Goal: Task Accomplishment & Management: Manage account settings

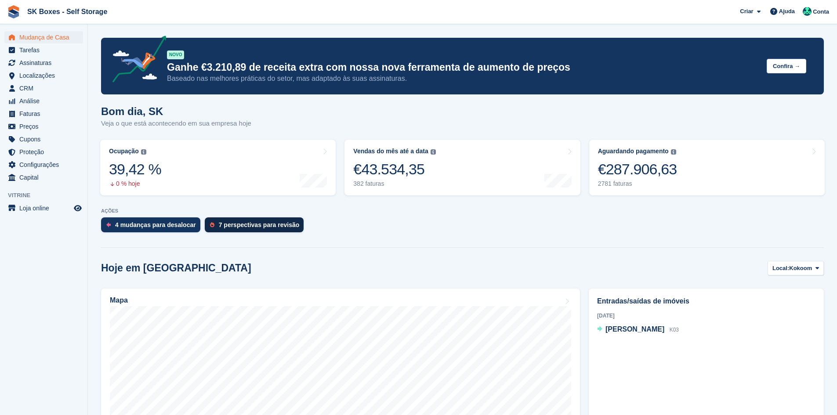
drag, startPoint x: 0, startPoint y: 0, endPoint x: 268, endPoint y: 227, distance: 351.5
click at [269, 227] on div "7 perspectivas para revisão" at bounding box center [259, 225] width 81 height 7
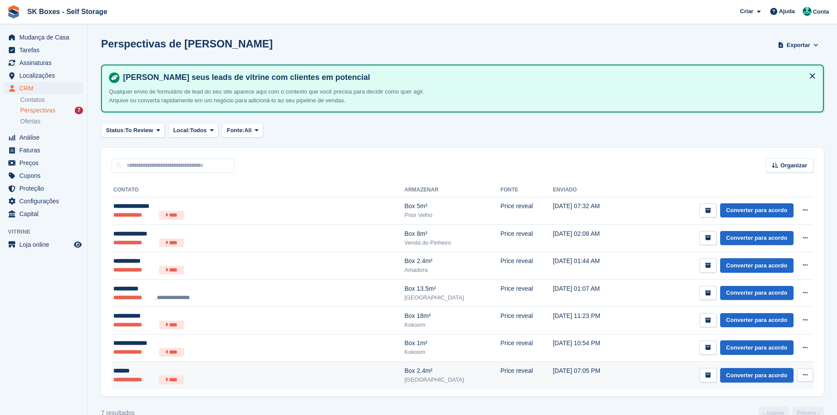
click at [243, 375] on div "*******" at bounding box center [203, 371] width 180 height 9
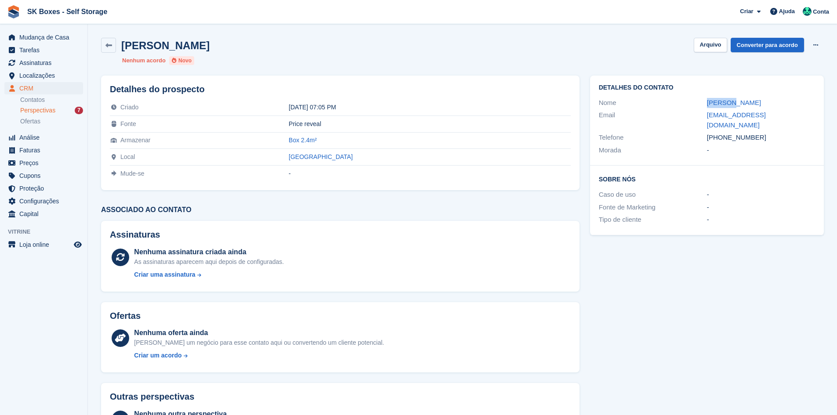
drag, startPoint x: 690, startPoint y: 101, endPoint x: 759, endPoint y: 101, distance: 69.0
click at [759, 101] on div "Nome Vanessa" at bounding box center [707, 103] width 216 height 13
copy div "Vanessa"
drag, startPoint x: 805, startPoint y: 192, endPoint x: 788, endPoint y: 153, distance: 42.1
click at [805, 201] on div "Fonte de Marketing -" at bounding box center [707, 207] width 216 height 13
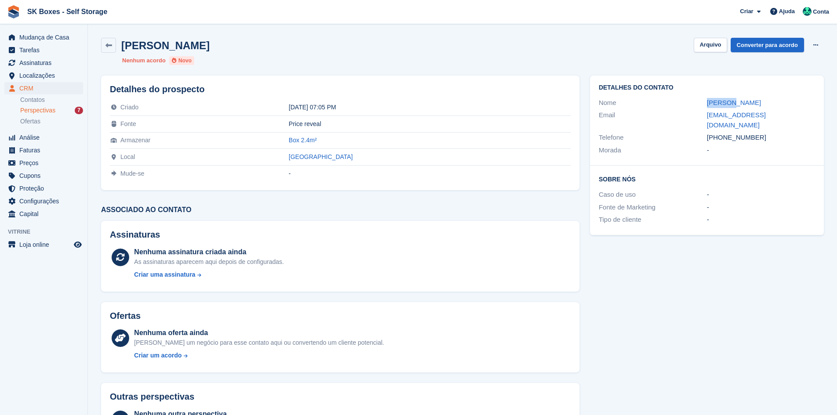
drag, startPoint x: 706, startPoint y: 102, endPoint x: 736, endPoint y: 102, distance: 29.9
click at [736, 102] on div "Nome Vanessa" at bounding box center [707, 103] width 216 height 13
copy div "Vanessa"
drag, startPoint x: 705, startPoint y: 113, endPoint x: 795, endPoint y: 115, distance: 90.1
click at [795, 115] on div "Email vanessaps1210@gmail.com" at bounding box center [707, 120] width 216 height 22
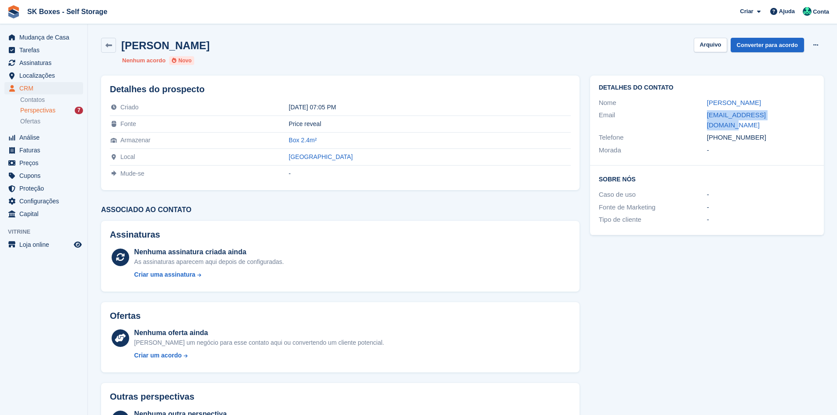
copy div "vanessaps1210@gmail.com"
click at [735, 145] on div "-" at bounding box center [761, 150] width 108 height 10
drag, startPoint x: 770, startPoint y: 137, endPoint x: 724, endPoint y: 135, distance: 45.7
click at [721, 129] on div "Detalhes do contato Nome Vanessa Email vanessaps1210@gmail.com Telefone +351914…" at bounding box center [707, 121] width 234 height 90
click at [737, 149] on div "Detalhes do contato Nome Vanessa Email vanessaps1210@gmail.com Telefone +351914…" at bounding box center [707, 121] width 234 height 90
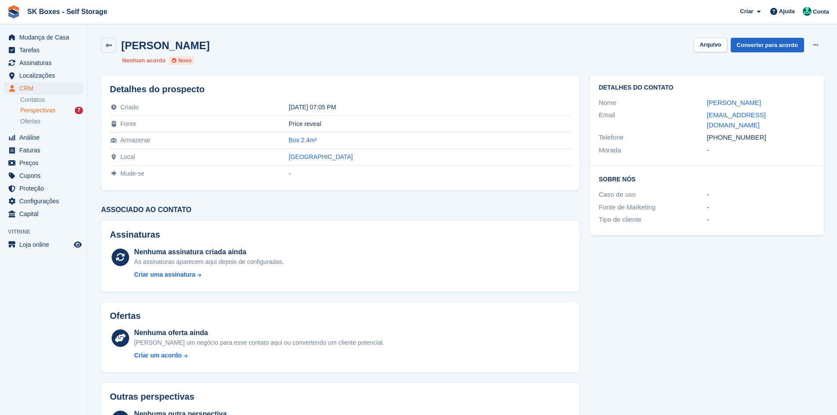
click at [766, 145] on div "Morada -" at bounding box center [707, 150] width 216 height 13
drag, startPoint x: 760, startPoint y: 130, endPoint x: 722, endPoint y: 130, distance: 38.2
click at [722, 133] on div "+351914174711" at bounding box center [761, 138] width 108 height 10
copy div "914174711"
drag, startPoint x: 715, startPoint y: 45, endPoint x: 710, endPoint y: 45, distance: 4.9
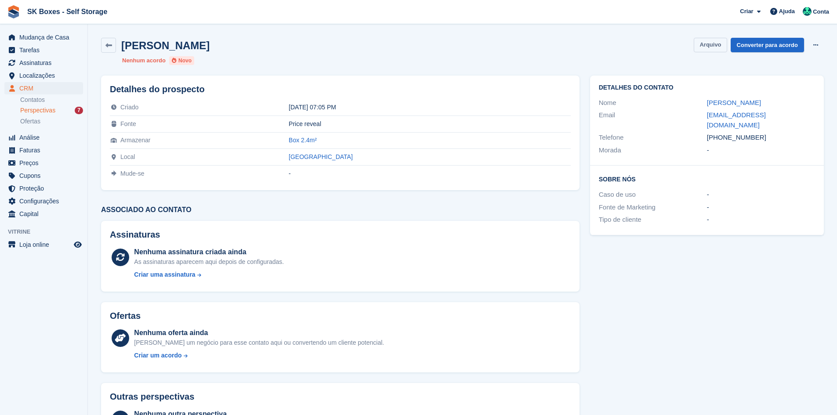
click at [715, 45] on button "Arquivo" at bounding box center [710, 45] width 33 height 15
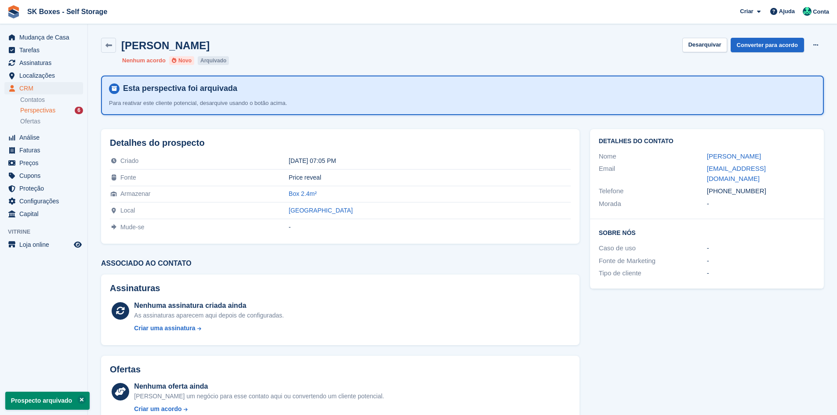
click at [65, 110] on div "Perspectivas 6" at bounding box center [51, 110] width 63 height 8
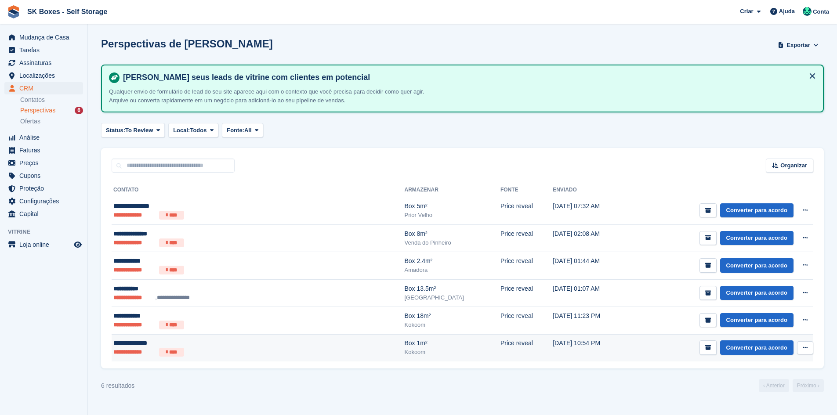
click at [201, 348] on ul "**********" at bounding box center [203, 352] width 180 height 9
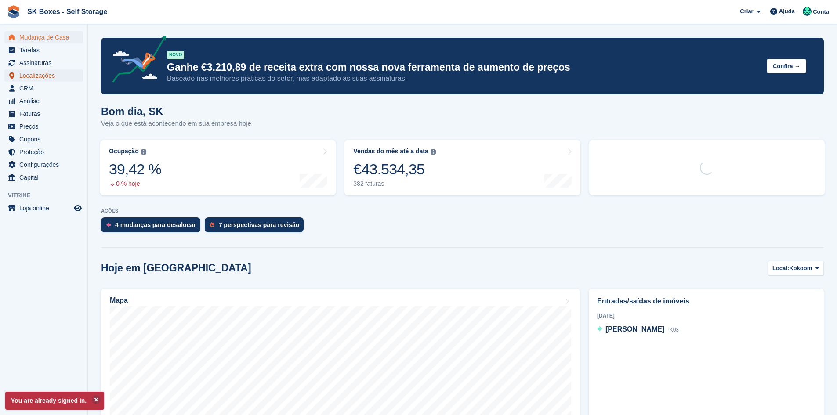
click at [53, 79] on span "Localizações" at bounding box center [45, 75] width 53 height 12
click at [38, 72] on span "Localizações" at bounding box center [45, 75] width 53 height 12
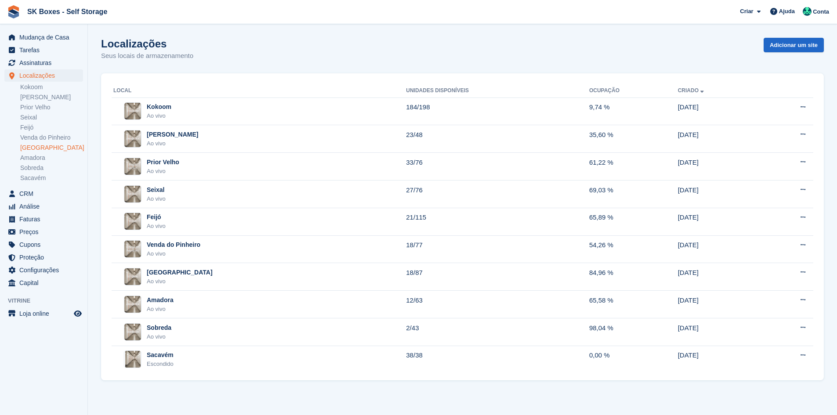
click at [36, 150] on link "[GEOGRAPHIC_DATA]" at bounding box center [51, 148] width 63 height 8
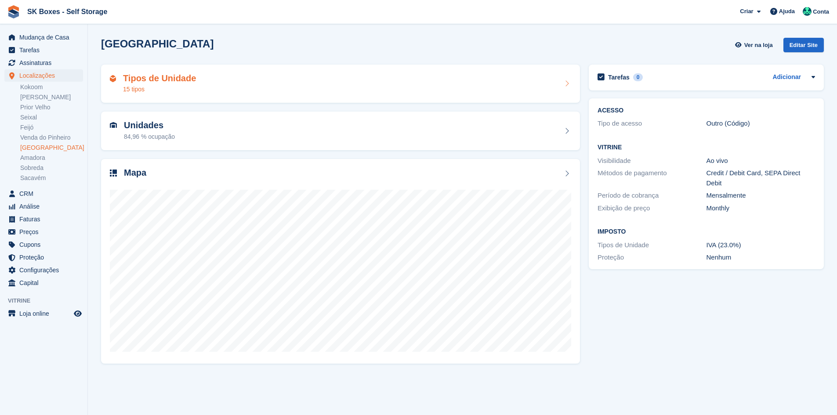
click at [189, 90] on div "15 tipos" at bounding box center [159, 89] width 73 height 9
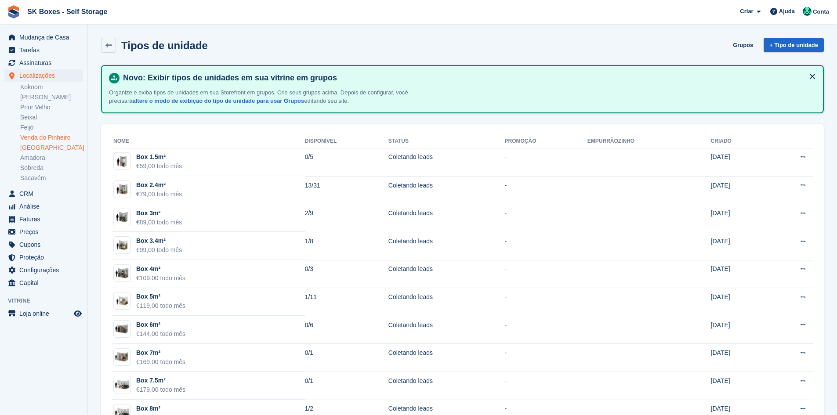
click at [55, 137] on link "Venda do Pinheiro" at bounding box center [51, 138] width 63 height 8
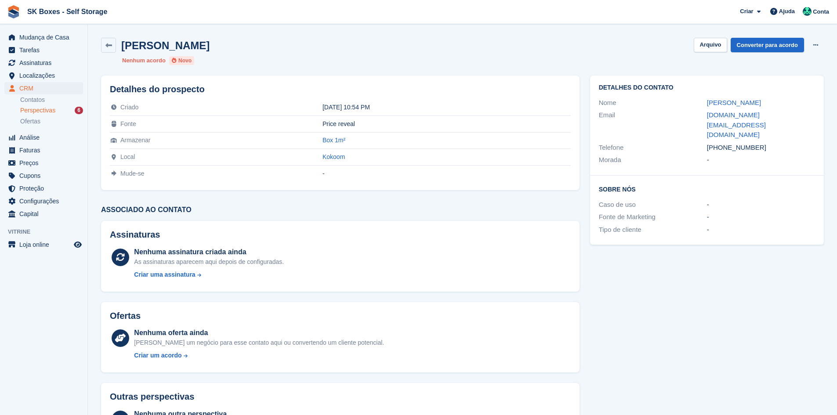
drag, startPoint x: 694, startPoint y: 104, endPoint x: 761, endPoint y: 104, distance: 66.8
click at [769, 105] on div "Nome Jessica Moreira" at bounding box center [707, 103] width 216 height 13
copy div "Jessica Moreira"
click at [708, 239] on div "Detalhes do contato Nome Jessica Moreira Email jessicamoreira23.jm@gmail.com Te…" at bounding box center [707, 264] width 244 height 389
drag, startPoint x: 697, startPoint y: 99, endPoint x: 777, endPoint y: 99, distance: 80.0
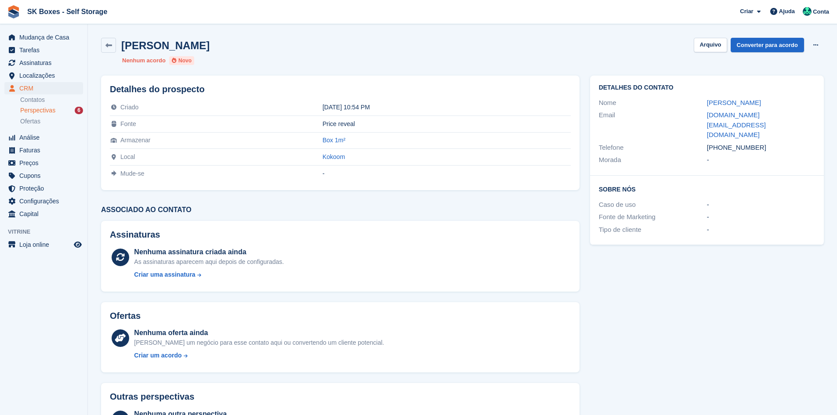
click at [777, 99] on div "Nome Jessica Moreira" at bounding box center [707, 103] width 216 height 13
copy div "Jessica Moreira"
drag, startPoint x: 701, startPoint y: 120, endPoint x: 808, endPoint y: 114, distance: 106.5
click at [808, 114] on div "Email jessicamoreira23.jm@gmail.com" at bounding box center [707, 125] width 216 height 33
copy div "jessicamoreira23.jm@gmail.com"
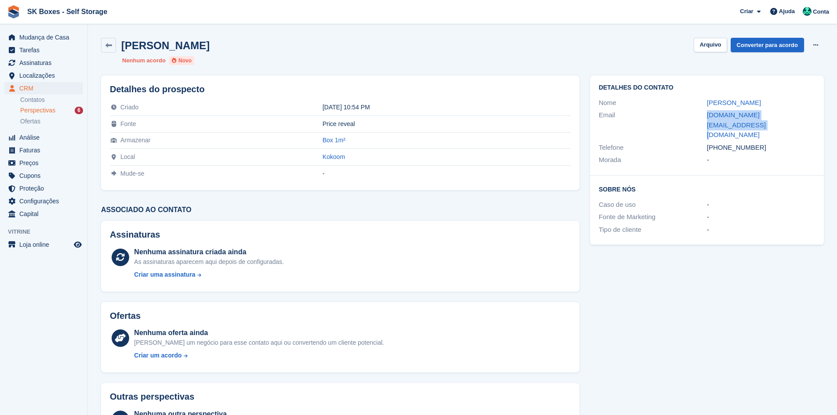
drag, startPoint x: 761, startPoint y: 127, endPoint x: 723, endPoint y: 127, distance: 37.8
click at [723, 143] on div "+351935679004" at bounding box center [761, 148] width 108 height 10
copy div "935679004"
click at [719, 35] on div "Jessica Moreira Arquivo Converter para acordo Excluir cliente potencial Nenhum …" at bounding box center [463, 52] width 734 height 38
click at [707, 55] on div "Jessica Moreira Arquivo Converter para acordo Excluir cliente potencial Nenhum …" at bounding box center [463, 52] width 734 height 38
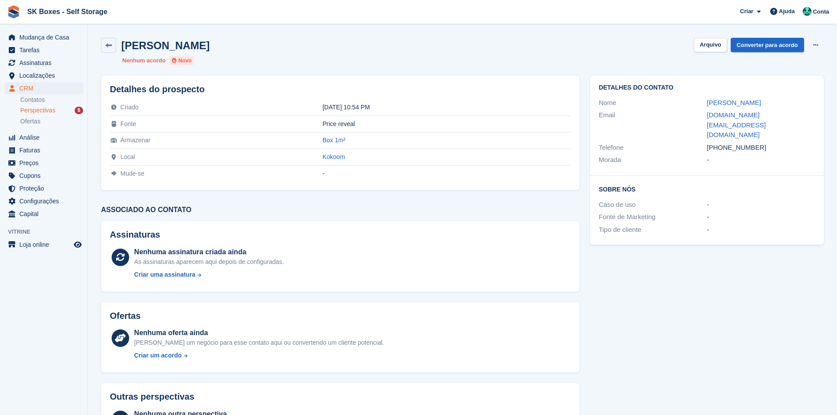
click at [708, 52] on div "Jessica Moreira Arquivo Converter para acordo Excluir cliente potencial" at bounding box center [462, 45] width 723 height 15
click at [709, 49] on button "Arquivo" at bounding box center [710, 45] width 33 height 15
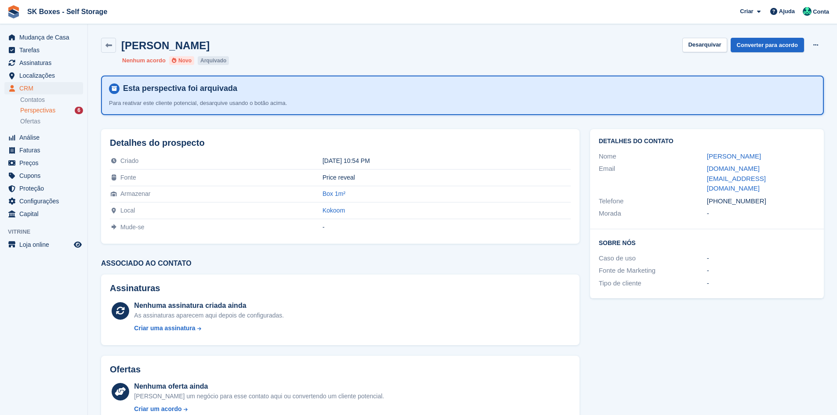
click at [46, 112] on span "Perspectivas" at bounding box center [37, 110] width 35 height 8
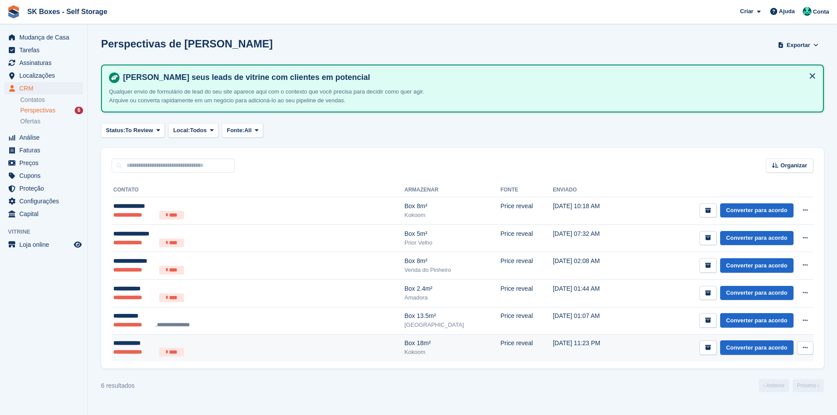
click at [178, 338] on td "**********" at bounding box center [258, 347] width 293 height 27
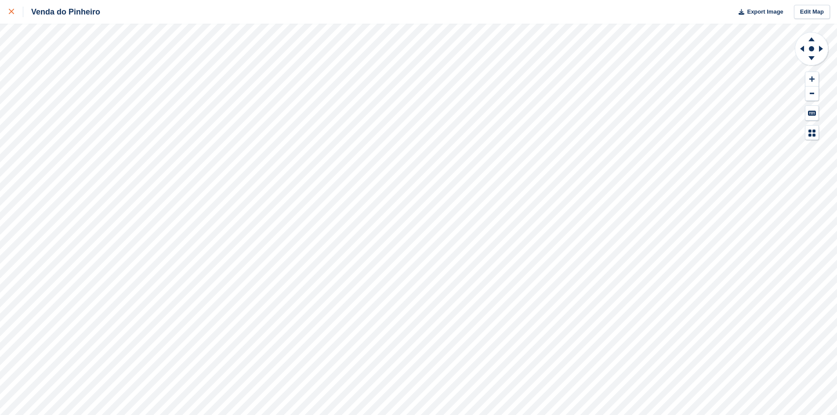
drag, startPoint x: 10, startPoint y: 8, endPoint x: 13, endPoint y: 16, distance: 8.1
click at [9, 8] on div at bounding box center [16, 12] width 15 height 11
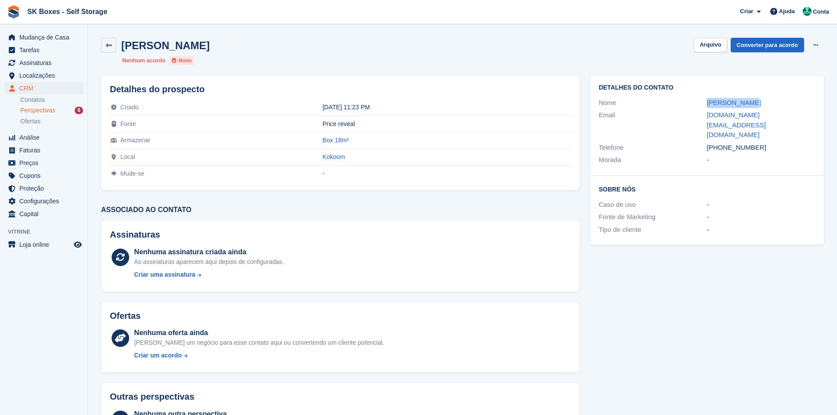
drag, startPoint x: 683, startPoint y: 102, endPoint x: 755, endPoint y: 102, distance: 71.2
click at [755, 102] on div "Nome Vitor Seixas" at bounding box center [707, 103] width 216 height 13
click at [756, 142] on div "Telefone +351912588720" at bounding box center [707, 148] width 216 height 13
drag, startPoint x: 758, startPoint y: 127, endPoint x: 723, endPoint y: 127, distance: 34.7
click at [723, 143] on div "+351912588720" at bounding box center [761, 148] width 108 height 10
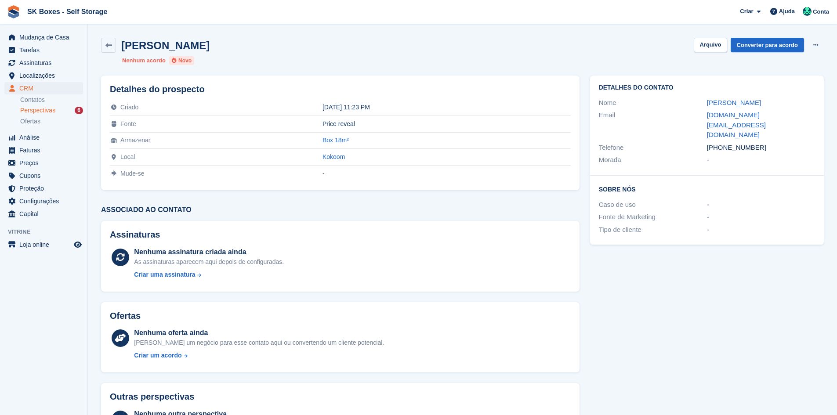
copy div "912588720"
drag, startPoint x: 704, startPoint y: 103, endPoint x: 757, endPoint y: 103, distance: 53.2
click at [757, 103] on div "Nome Vitor Seixas" at bounding box center [707, 103] width 216 height 13
copy div "Vitor Seixas"
click at [745, 153] on div "Detalhes do contato Nome Vitor Seixas Email vseixas.pt@gmail.com Telefone +3519…" at bounding box center [707, 126] width 234 height 100
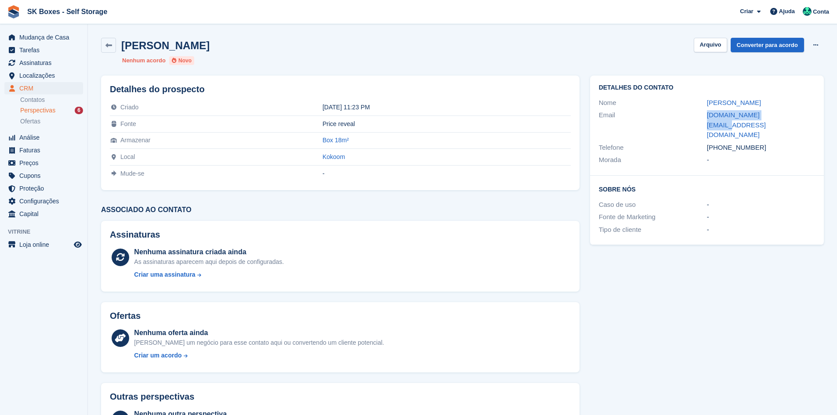
drag, startPoint x: 705, startPoint y: 112, endPoint x: 787, endPoint y: 110, distance: 81.8
click at [787, 110] on div "Email vseixas.pt@gmail.com" at bounding box center [707, 125] width 216 height 33
copy div "vseixas.pt@gmail.com"
click at [794, 225] on div "-" at bounding box center [761, 230] width 108 height 10
click at [785, 155] on div "-" at bounding box center [761, 160] width 108 height 10
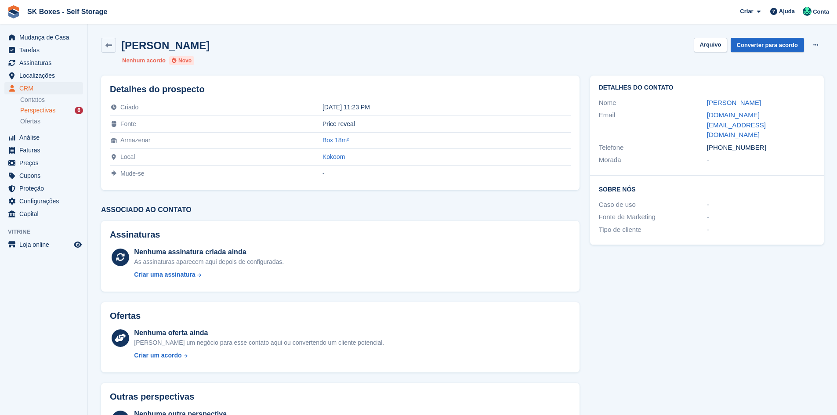
click at [775, 154] on div "Morada -" at bounding box center [707, 160] width 216 height 13
click at [733, 143] on div "+351912588720" at bounding box center [761, 148] width 108 height 10
click at [722, 143] on div "+351912588720" at bounding box center [761, 148] width 108 height 10
drag, startPoint x: 799, startPoint y: 232, endPoint x: 797, endPoint y: 210, distance: 21.6
click at [799, 229] on div "Detalhes do contato Nome Vitor Seixas Email vseixas.pt@gmail.com Telefone +3519…" at bounding box center [707, 264] width 244 height 389
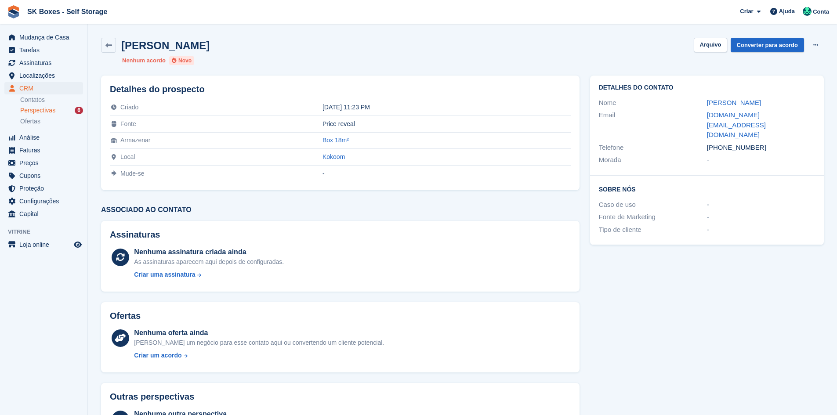
click at [790, 143] on div "+351912588720" at bounding box center [761, 148] width 108 height 10
click at [773, 143] on div "+351912588720" at bounding box center [761, 148] width 108 height 10
click at [752, 143] on div "+351912588720" at bounding box center [761, 148] width 108 height 10
click at [740, 143] on div "+351912588720" at bounding box center [761, 148] width 108 height 10
click at [739, 143] on div "+351912588720" at bounding box center [761, 148] width 108 height 10
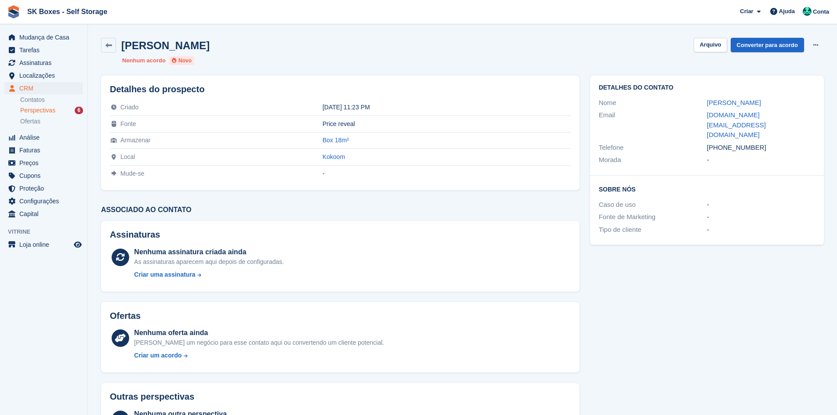
drag, startPoint x: 733, startPoint y: 211, endPoint x: 740, endPoint y: 204, distance: 10.3
click at [734, 225] on div "-" at bounding box center [761, 230] width 108 height 10
click at [756, 176] on div "Sobre Nós Caso de uso - Fonte de Marketing - Tipo de cliente -" at bounding box center [707, 210] width 234 height 69
click at [665, 155] on div "Morada" at bounding box center [653, 160] width 108 height 10
drag, startPoint x: 771, startPoint y: 128, endPoint x: 723, endPoint y: 129, distance: 47.9
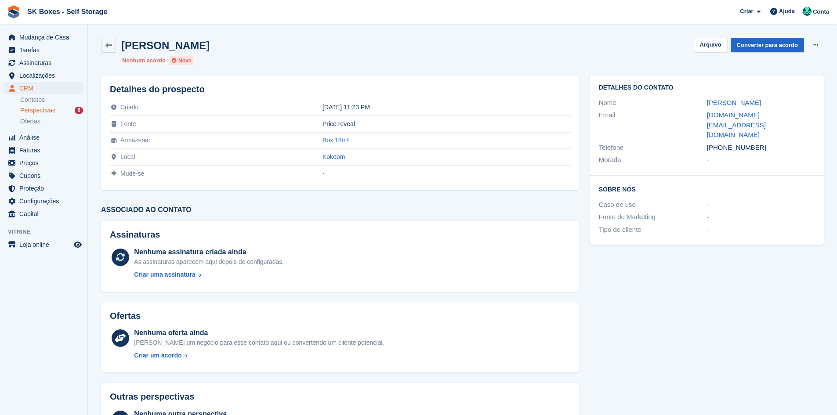
click at [723, 143] on div "+351912588720" at bounding box center [761, 148] width 108 height 10
copy div "912588720"
click at [38, 75] on span "Localizações" at bounding box center [45, 75] width 53 height 12
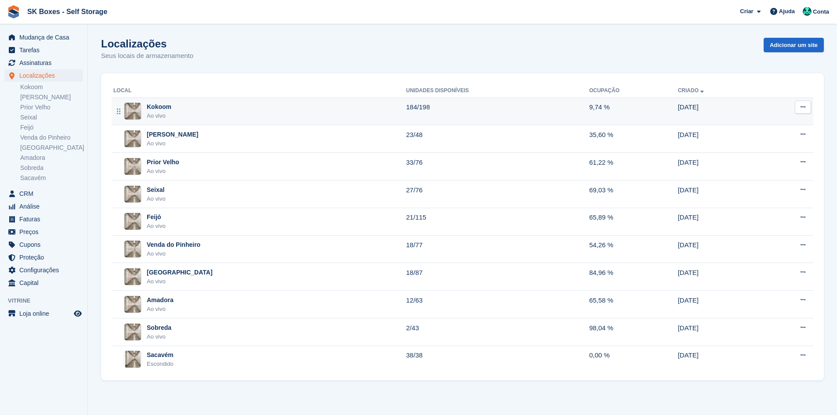
click at [192, 114] on div "Kokoom Ao vivo" at bounding box center [259, 111] width 293 height 18
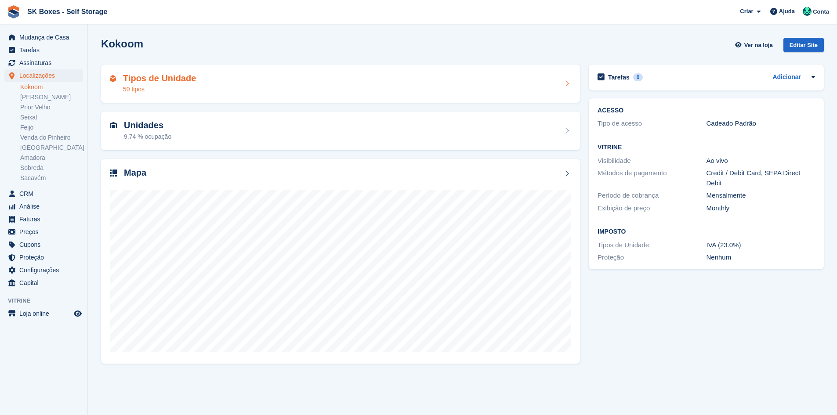
click at [202, 88] on div "Tipos de Unidade 50 tipos" at bounding box center [340, 83] width 461 height 21
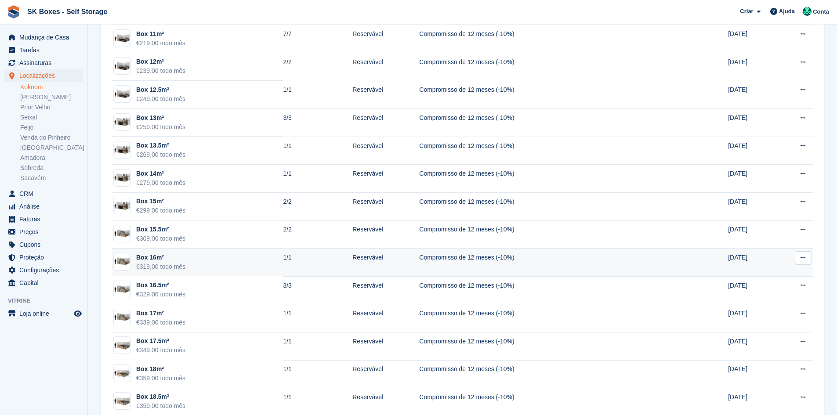
scroll to position [659, 0]
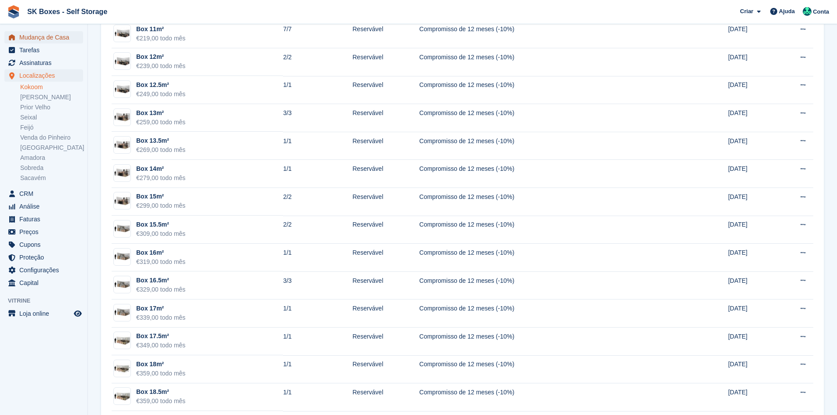
click at [45, 38] on span "Mudança de Casa" at bounding box center [45, 37] width 53 height 12
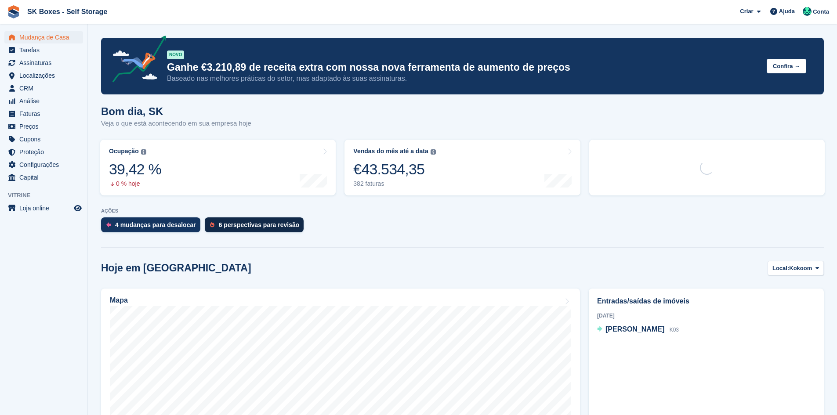
click at [225, 230] on div "6 perspectivas para revisão" at bounding box center [254, 225] width 99 height 15
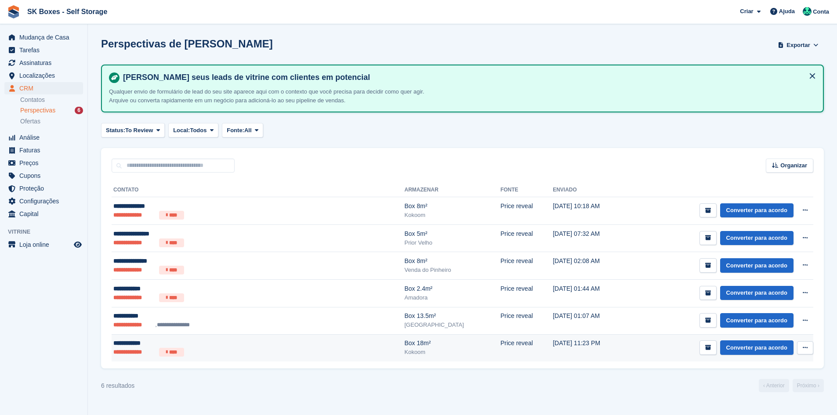
click at [226, 343] on div "**********" at bounding box center [203, 343] width 180 height 9
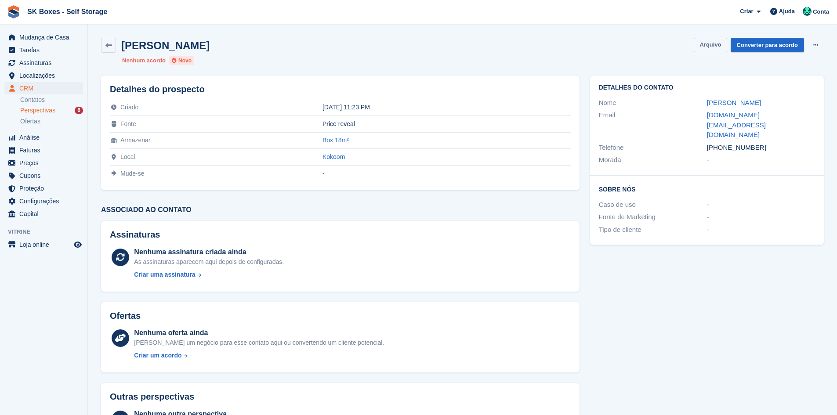
click at [717, 47] on button "Arquivo" at bounding box center [710, 45] width 33 height 15
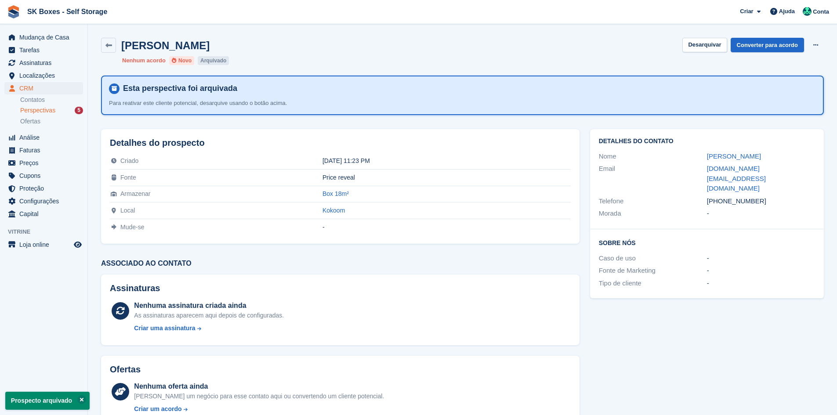
click at [68, 111] on div "Perspectivas 5" at bounding box center [51, 110] width 63 height 8
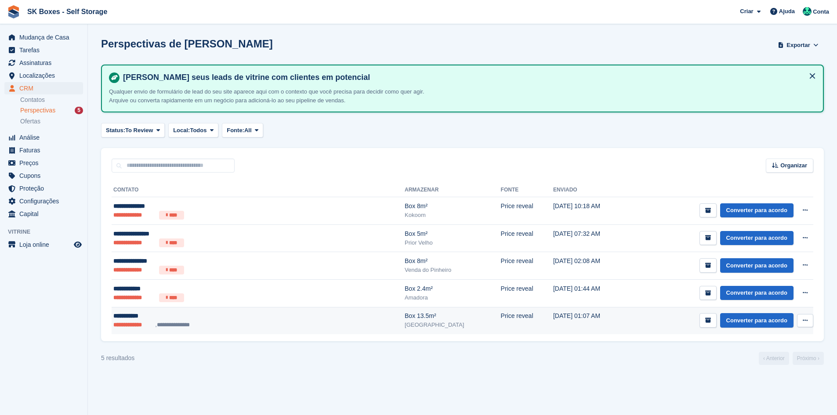
click at [195, 311] on td "**********" at bounding box center [258, 320] width 293 height 27
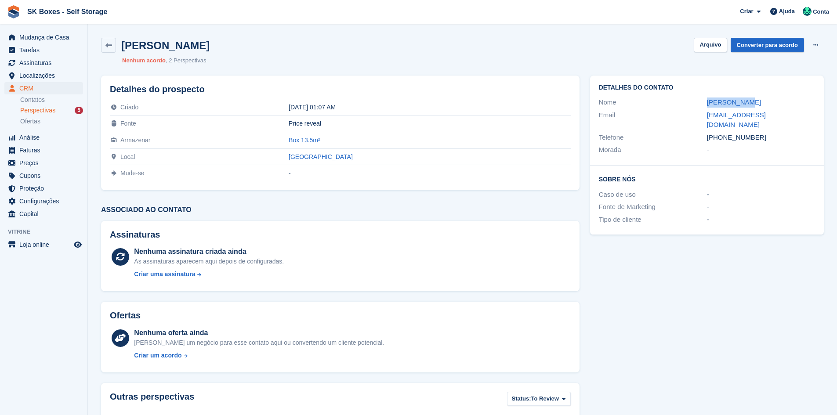
drag, startPoint x: 746, startPoint y: 101, endPoint x: 698, endPoint y: 103, distance: 48.0
click at [698, 103] on div "Nome [PERSON_NAME]" at bounding box center [707, 102] width 216 height 13
copy div "[PERSON_NAME]"
drag, startPoint x: 688, startPoint y: 120, endPoint x: 781, endPoint y: 118, distance: 92.3
click at [781, 118] on div "Email vargas.rita06@gmail.com" at bounding box center [707, 120] width 216 height 22
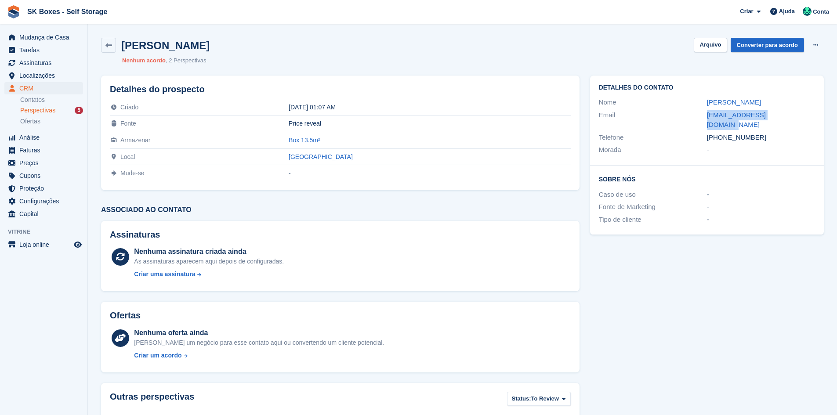
copy div "vargas.rita06@gmail.com"
drag, startPoint x: 763, startPoint y: 132, endPoint x: 722, endPoint y: 131, distance: 40.9
click at [722, 133] on div "+351916885512" at bounding box center [761, 138] width 108 height 10
copy div "916885512"
click at [718, 42] on button "Arquivo" at bounding box center [710, 45] width 33 height 15
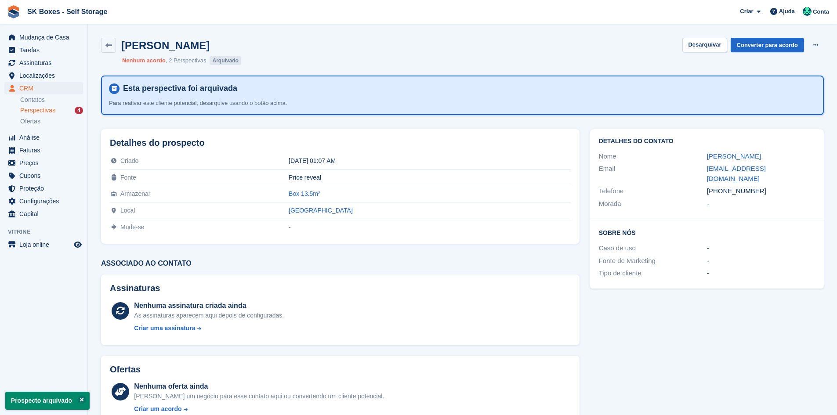
click at [55, 109] on div "Perspectivas 4" at bounding box center [51, 110] width 63 height 8
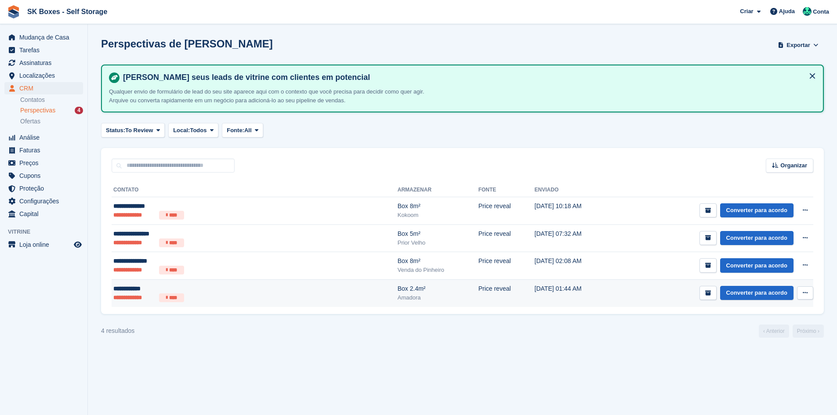
click at [207, 291] on div "**********" at bounding box center [195, 288] width 164 height 9
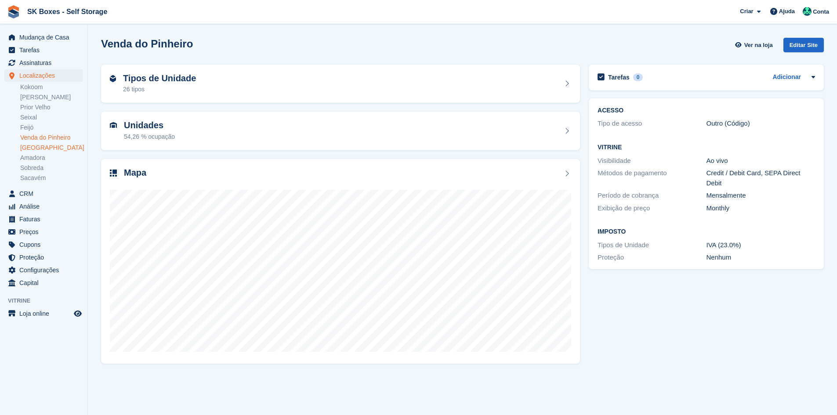
click at [44, 151] on link "[GEOGRAPHIC_DATA]" at bounding box center [51, 148] width 63 height 8
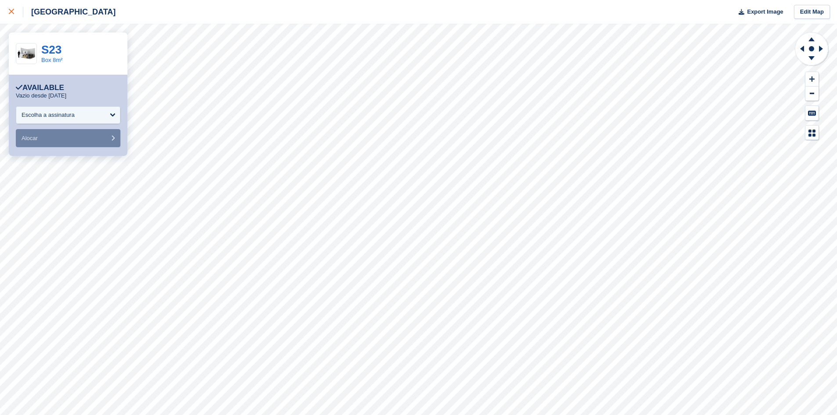
click at [2, 10] on link at bounding box center [11, 12] width 23 height 24
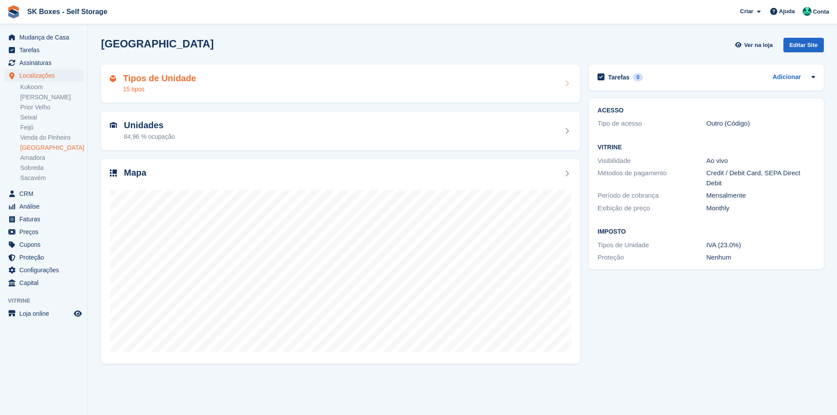
click at [159, 88] on div "15 tipos" at bounding box center [159, 89] width 73 height 9
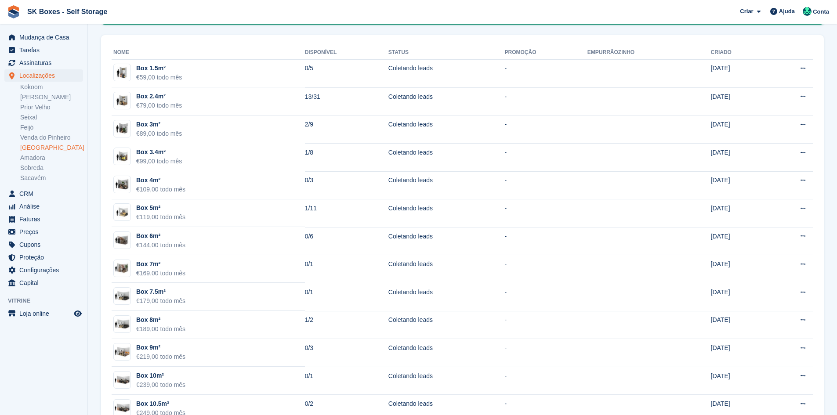
scroll to position [172, 0]
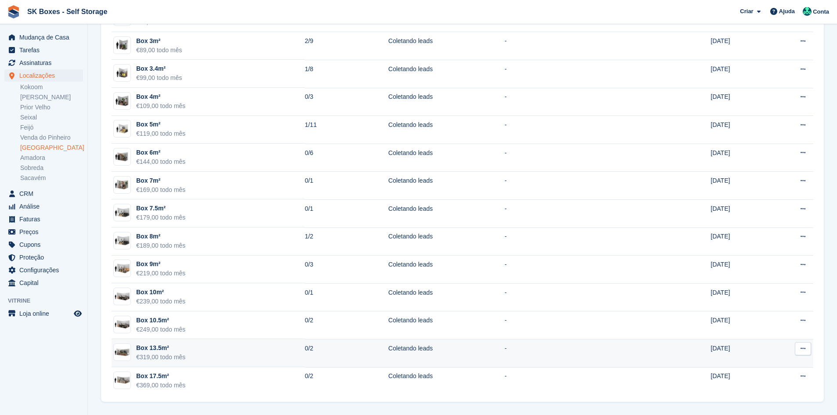
click at [164, 350] on div "Box 13.5m²" at bounding box center [160, 348] width 49 height 9
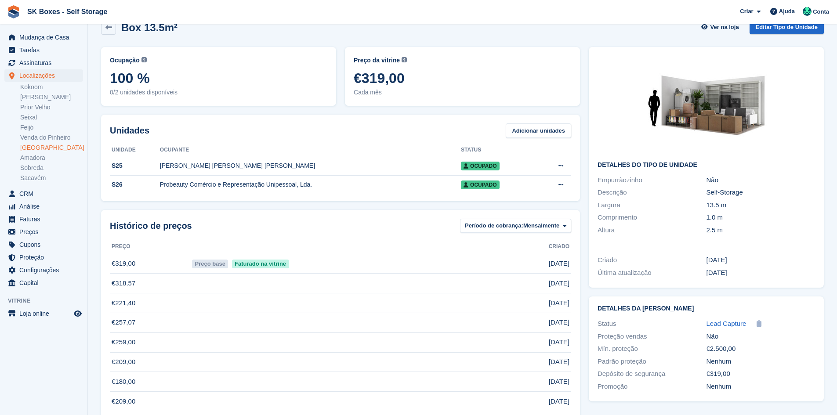
scroll to position [36, 0]
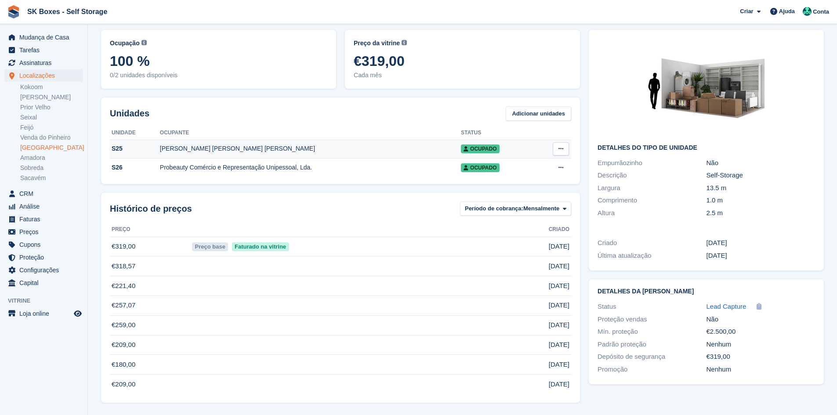
click at [146, 146] on div "S25" at bounding box center [135, 148] width 50 height 9
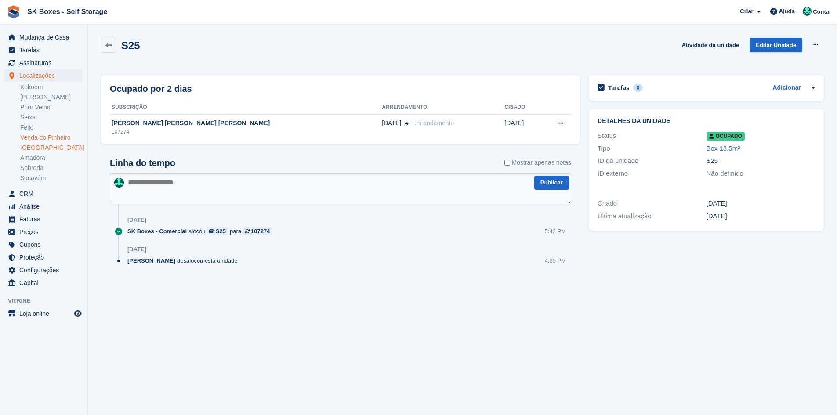
click at [47, 138] on link "Venda do Pinheiro" at bounding box center [51, 138] width 63 height 8
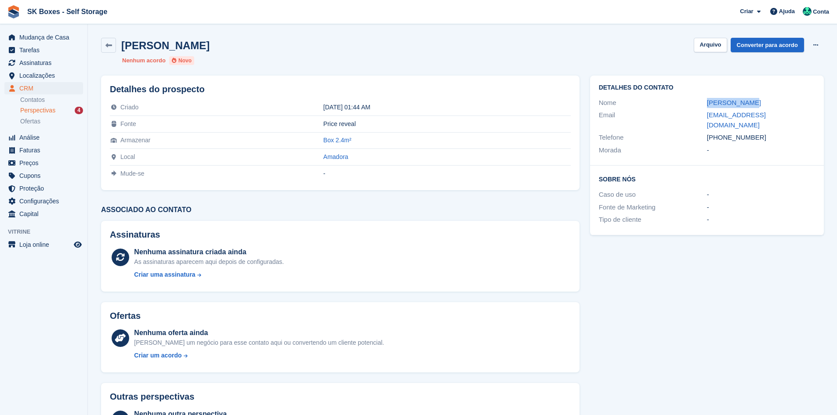
drag, startPoint x: 697, startPoint y: 98, endPoint x: 757, endPoint y: 100, distance: 60.7
click at [757, 100] on div "Nome celso mendes" at bounding box center [707, 103] width 216 height 13
copy div "celso mendes"
drag, startPoint x: 774, startPoint y: 132, endPoint x: 706, endPoint y: 132, distance: 67.7
click at [706, 132] on div "Telefone +31623010745" at bounding box center [707, 137] width 216 height 13
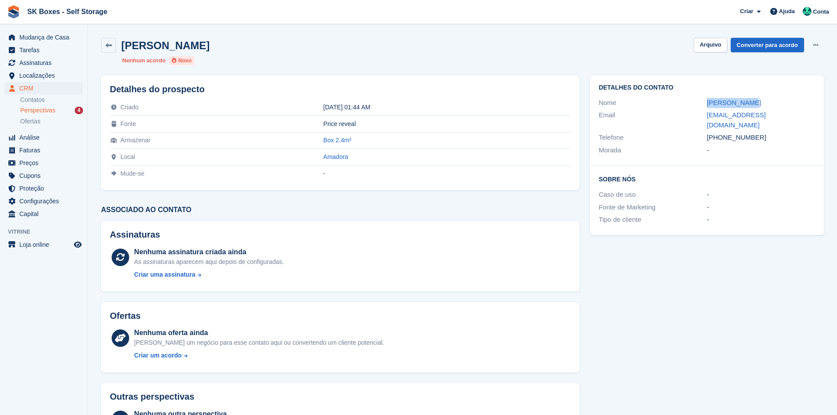
copy div "+31623010745"
drag, startPoint x: 705, startPoint y: 118, endPoint x: 802, endPoint y: 116, distance: 96.7
click at [802, 116] on div "Email mendescelso00@gmail.com" at bounding box center [707, 120] width 216 height 22
copy div "mendescelso00@gmail.com"
click at [771, 133] on div "+31623010745" at bounding box center [761, 138] width 108 height 10
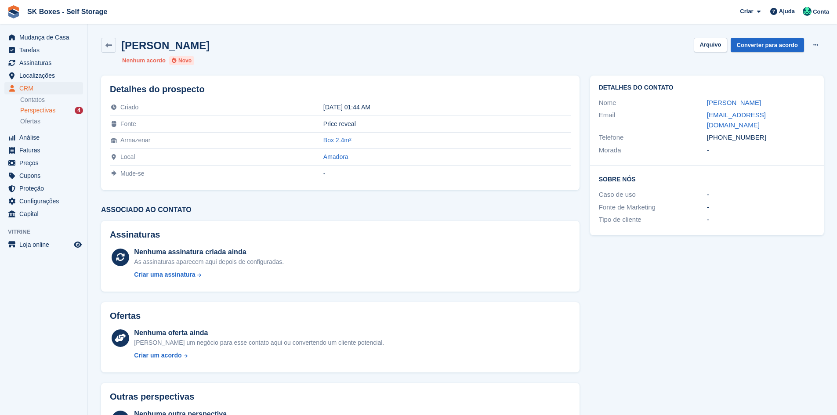
drag, startPoint x: 760, startPoint y: 127, endPoint x: 679, endPoint y: 127, distance: 81.3
click at [679, 131] on div "Telefone +31623010745" at bounding box center [707, 137] width 216 height 13
copy div "+31623010745"
click at [715, 44] on button "Arquivo" at bounding box center [710, 45] width 33 height 15
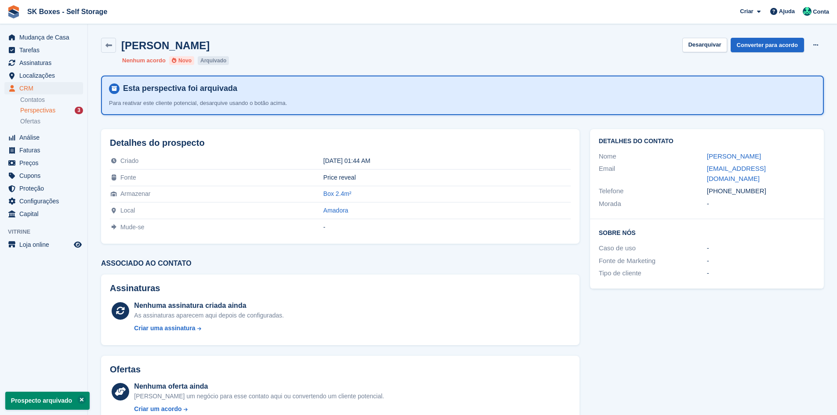
click at [51, 112] on span "Perspectivas" at bounding box center [37, 110] width 35 height 8
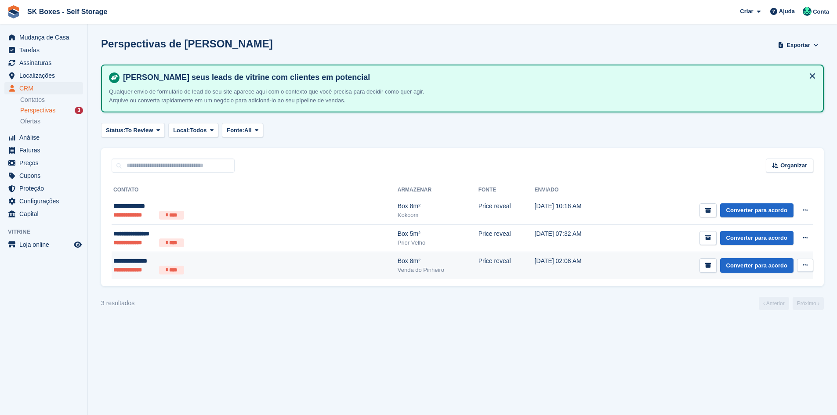
click at [479, 262] on td "Price reveal" at bounding box center [507, 265] width 56 height 27
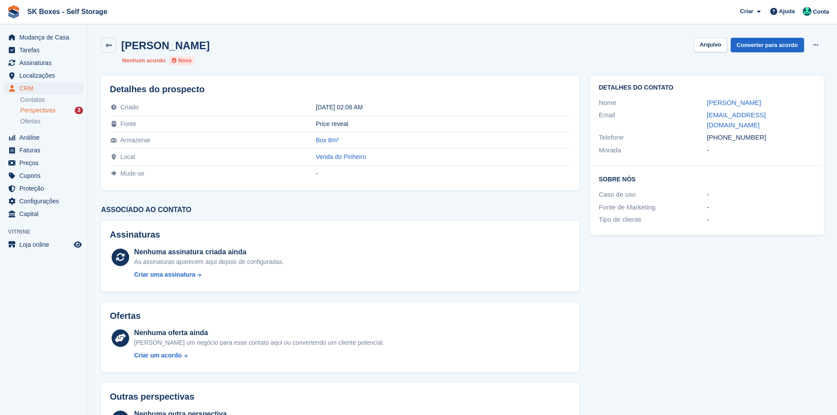
drag, startPoint x: 704, startPoint y: 99, endPoint x: 782, endPoint y: 99, distance: 77.8
click at [782, 99] on div "Nome [PERSON_NAME]" at bounding box center [707, 103] width 216 height 13
copy div "[PERSON_NAME]"
drag, startPoint x: 702, startPoint y: 115, endPoint x: 811, endPoint y: 117, distance: 109.0
click at [811, 117] on div "Email keillyanne.mendes@gmail.com" at bounding box center [707, 120] width 216 height 22
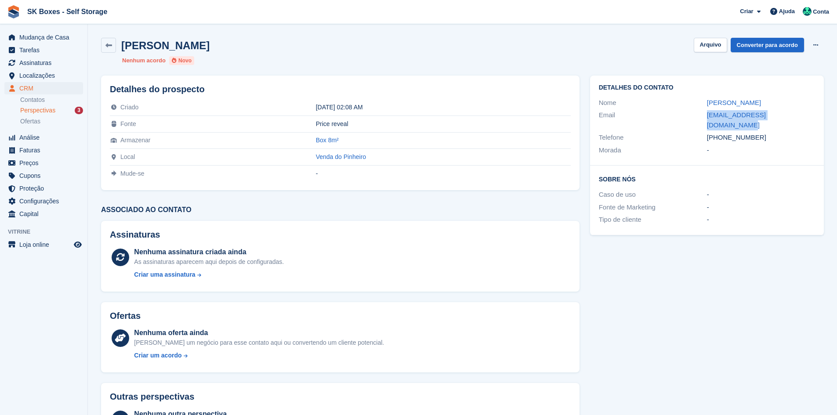
copy div "keillyanne.mendes@gmail.com"
click at [783, 150] on div "Detalhes do contato Nome Keiliane Mendes Email keillyanne.mendes@gmail.com Tele…" at bounding box center [707, 121] width 234 height 90
drag, startPoint x: 772, startPoint y: 134, endPoint x: 723, endPoint y: 126, distance: 50.2
click at [723, 131] on div "Telefone +351936356752" at bounding box center [707, 137] width 216 height 13
copy div "936356752"
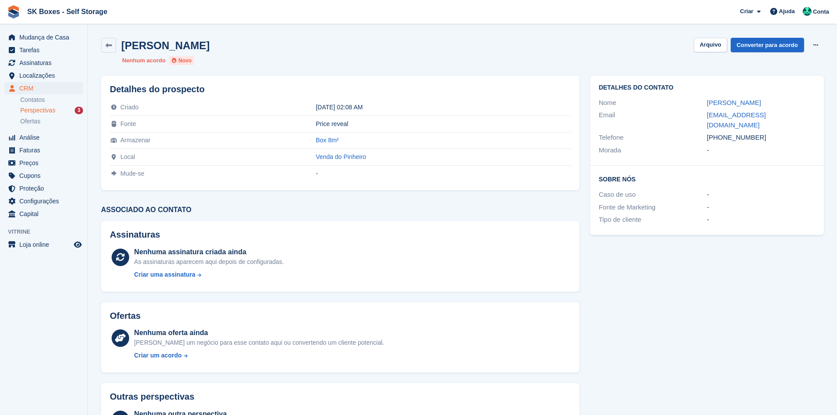
click at [697, 47] on div "Keiliane Mendes Arquivo Converter para acordo Excluir cliente potencial" at bounding box center [462, 45] width 723 height 15
click at [706, 46] on button "Arquivo" at bounding box center [710, 45] width 33 height 15
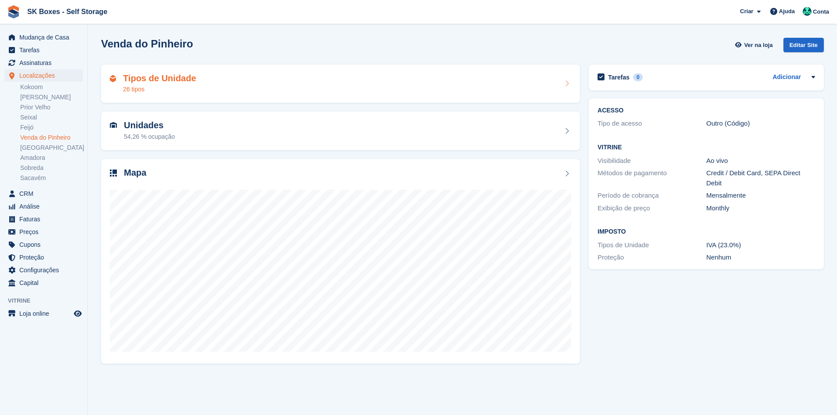
click at [268, 76] on div "Tipos de Unidade 26 tipos" at bounding box center [340, 83] width 461 height 21
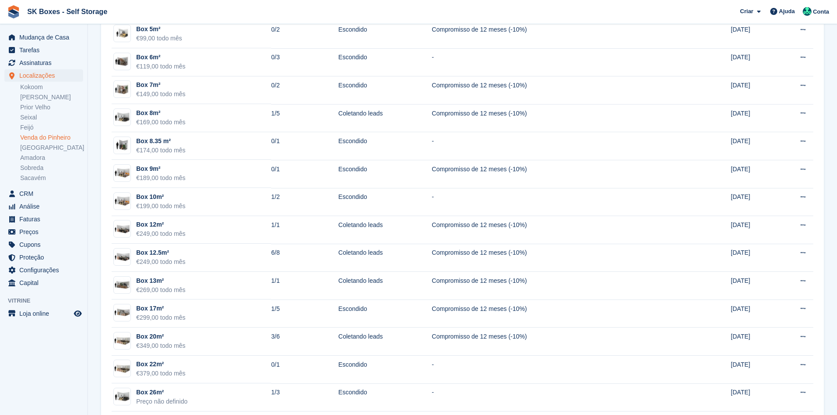
scroll to position [396, 0]
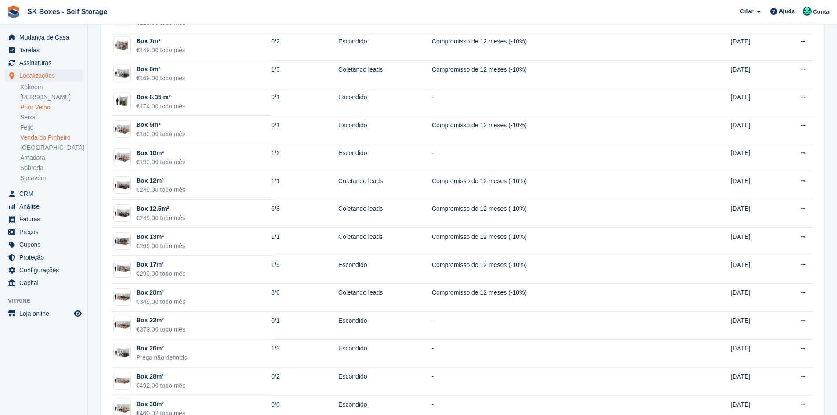
click at [41, 109] on link "Prior Velho" at bounding box center [51, 107] width 63 height 8
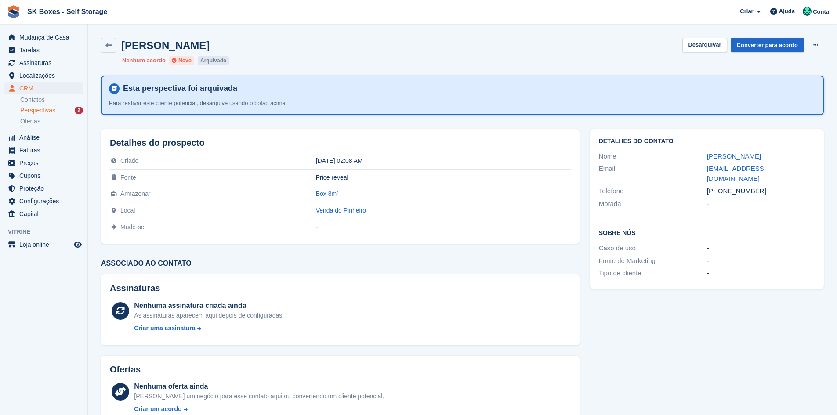
click at [75, 115] on link "Perspectivas 2" at bounding box center [51, 110] width 63 height 9
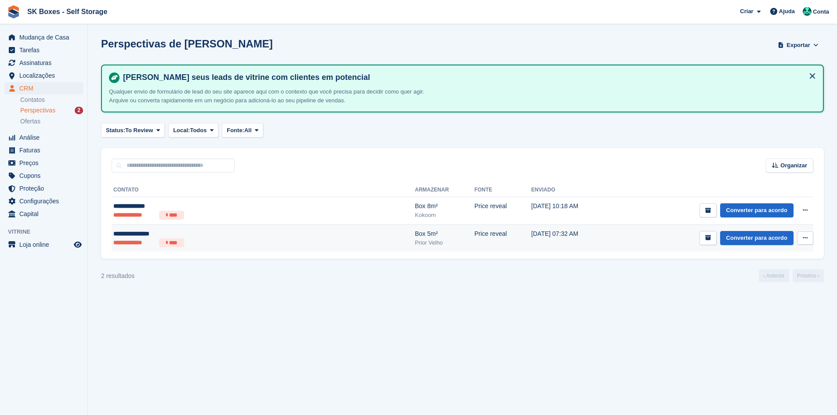
click at [206, 231] on div "**********" at bounding box center [198, 233] width 171 height 9
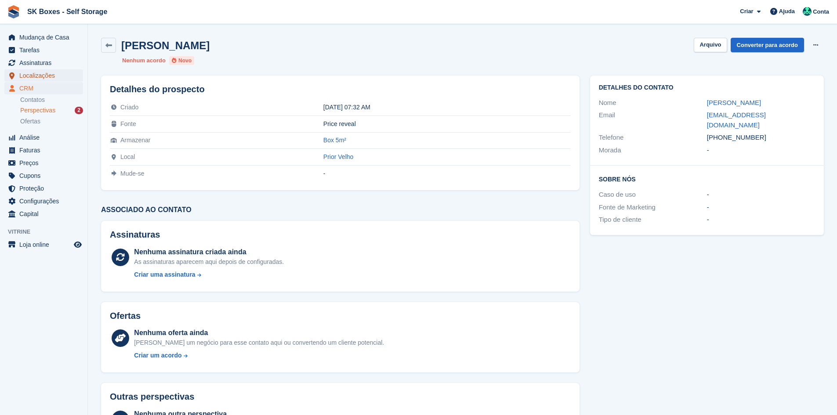
click at [50, 76] on span "Localizações" at bounding box center [45, 75] width 53 height 12
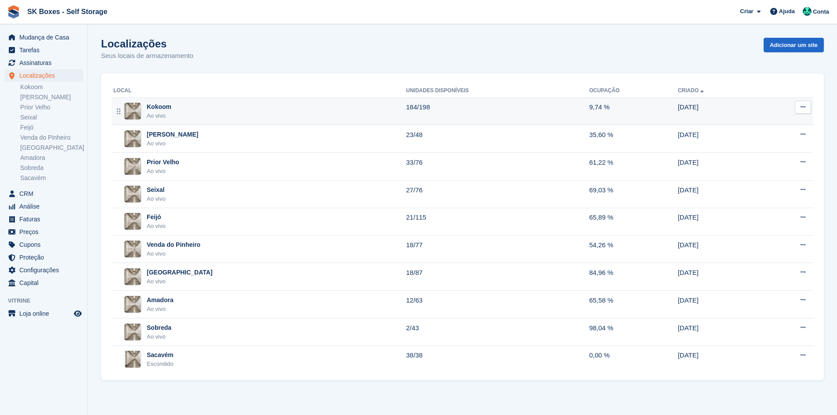
click at [171, 104] on div "Kokoom Ao vivo" at bounding box center [259, 111] width 293 height 18
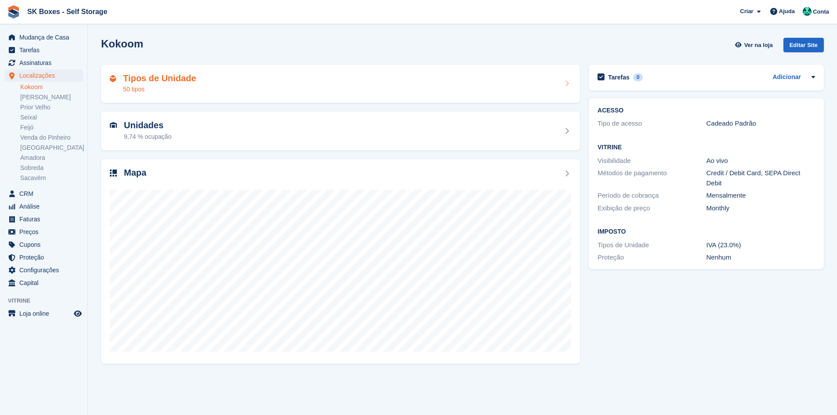
click at [176, 80] on h2 "Tipos de Unidade" at bounding box center [159, 78] width 73 height 10
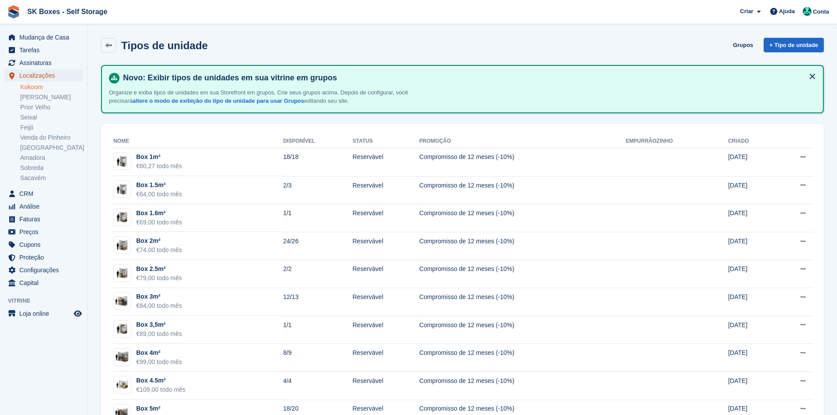
click at [42, 73] on span "Localizações" at bounding box center [45, 75] width 53 height 12
click at [45, 40] on span "Mudança de Casa" at bounding box center [45, 37] width 53 height 12
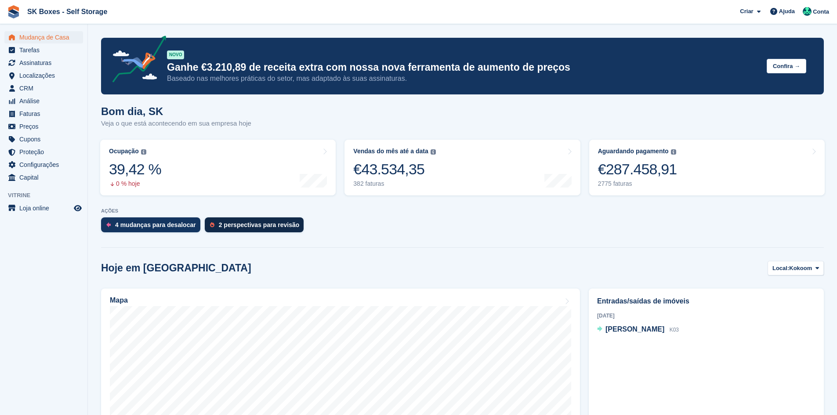
click at [254, 225] on div "2 perspectivas para revisão" at bounding box center [259, 225] width 81 height 7
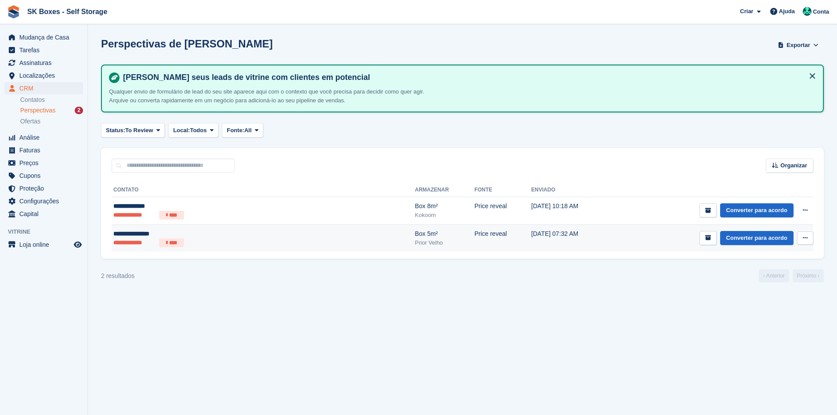
click at [226, 236] on div "**********" at bounding box center [198, 233] width 171 height 9
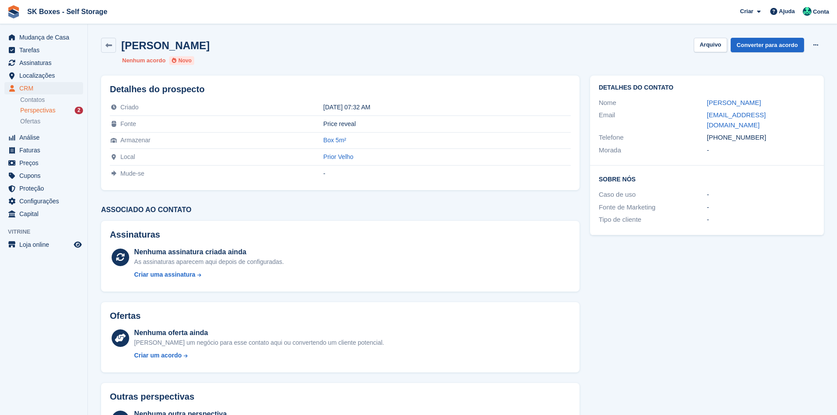
drag, startPoint x: 699, startPoint y: 97, endPoint x: 772, endPoint y: 97, distance: 73.4
click at [772, 97] on div "Nome Robson Protencio" at bounding box center [707, 103] width 216 height 13
copy div "Robson Protencio"
drag, startPoint x: 765, startPoint y: 131, endPoint x: 723, endPoint y: 129, distance: 42.3
click at [723, 133] on div "+351912263529" at bounding box center [761, 138] width 108 height 10
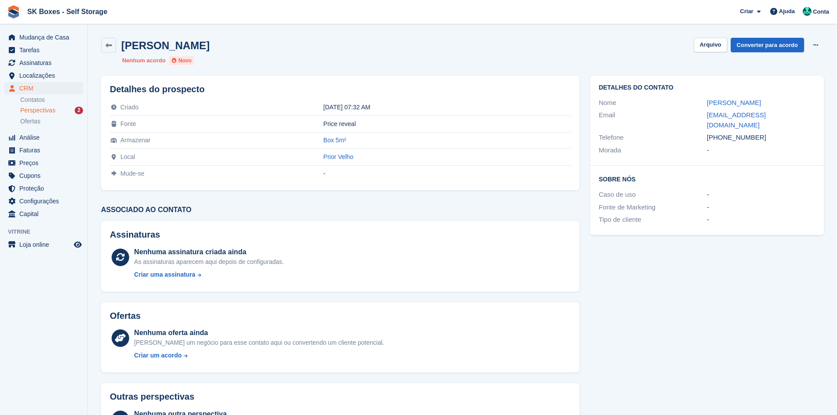
copy div "912263529"
drag, startPoint x: 698, startPoint y: 111, endPoint x: 796, endPoint y: 116, distance: 98.2
click at [796, 116] on div "Email protenciorobson@gmail.com" at bounding box center [707, 120] width 216 height 22
copy div "protenciorobson@gmail.com"
click at [716, 45] on button "Arquivo" at bounding box center [710, 45] width 33 height 15
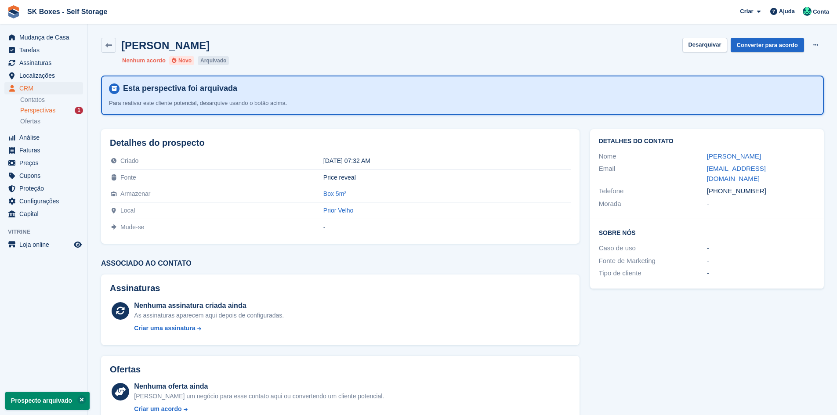
drag, startPoint x: 58, startPoint y: 109, endPoint x: 80, endPoint y: 116, distance: 22.9
click at [58, 109] on div "Perspectivas 1" at bounding box center [51, 110] width 63 height 8
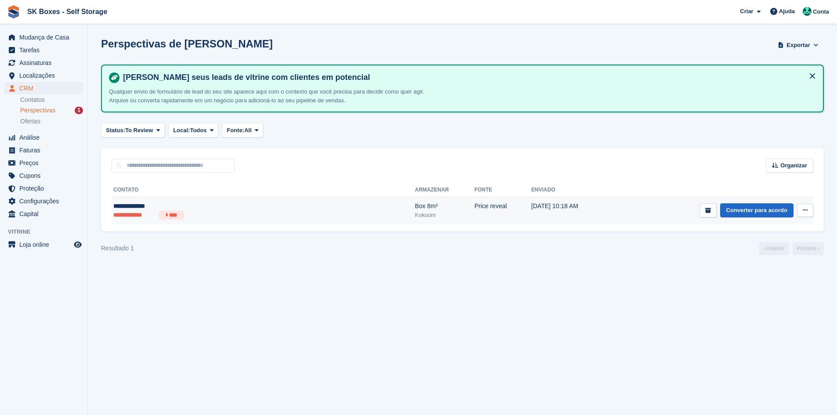
click at [203, 212] on ul "**********" at bounding box center [198, 215] width 171 height 9
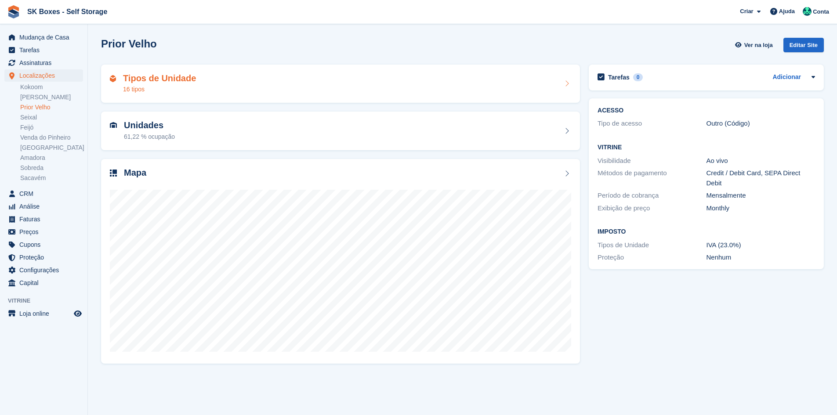
click at [204, 89] on div "Tipos de Unidade 16 tipos" at bounding box center [340, 83] width 461 height 21
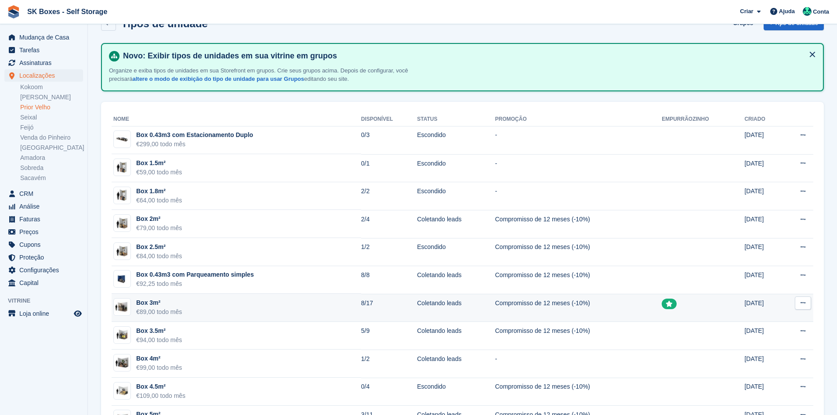
scroll to position [44, 0]
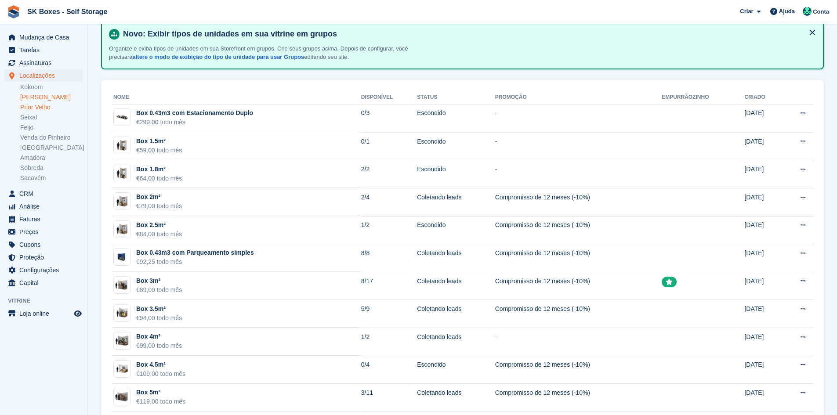
click at [47, 98] on link "[PERSON_NAME]" at bounding box center [51, 97] width 63 height 8
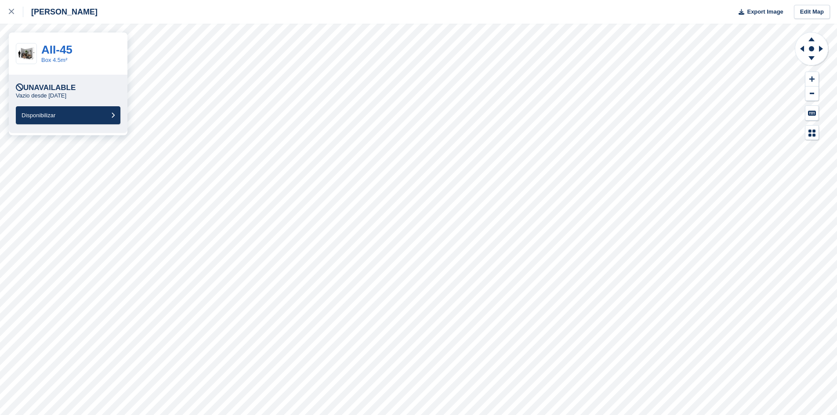
click at [106, 129] on div "Unavailable Vazio desde 21 Feb Disponibilizar" at bounding box center [68, 104] width 119 height 58
click at [107, 119] on button "Disponibilizar" at bounding box center [68, 115] width 105 height 18
click at [76, 116] on button "Disponibilizar" at bounding box center [68, 115] width 105 height 18
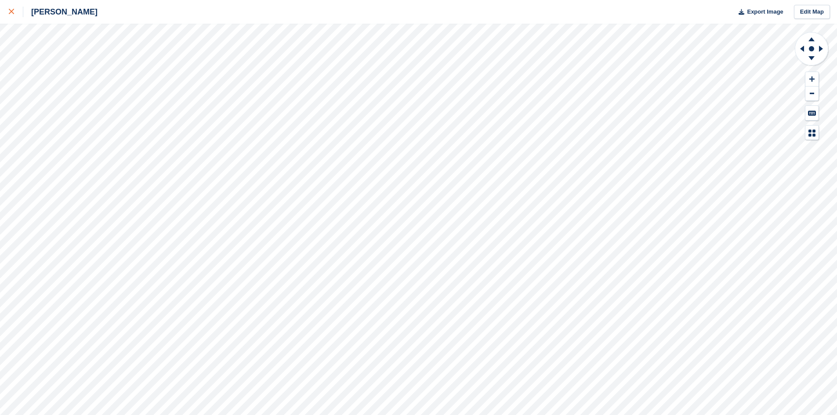
drag, startPoint x: 7, startPoint y: 18, endPoint x: 15, endPoint y: 18, distance: 8.4
click at [7, 18] on link at bounding box center [11, 12] width 23 height 24
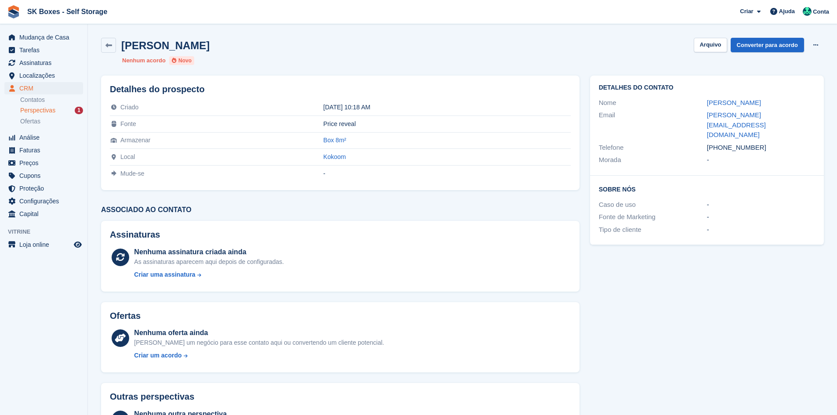
drag, startPoint x: 701, startPoint y: 105, endPoint x: 798, endPoint y: 129, distance: 100.1
click at [797, 128] on div "Detalhes do contato Nome [PERSON_NAME] Email [PERSON_NAME][EMAIL_ADDRESS][DOMAI…" at bounding box center [707, 126] width 234 height 100
copy div "[PERSON_NAME] Email [PERSON_NAME][EMAIL_ADDRESS][DOMAIN_NAME] Telefone [PHONE_N…"
click at [704, 55] on div "[PERSON_NAME] [GEOGRAPHIC_DATA] Converter para acordo Excluir cliente potencial…" at bounding box center [463, 52] width 734 height 38
click at [711, 48] on button "Arquivo" at bounding box center [710, 45] width 33 height 15
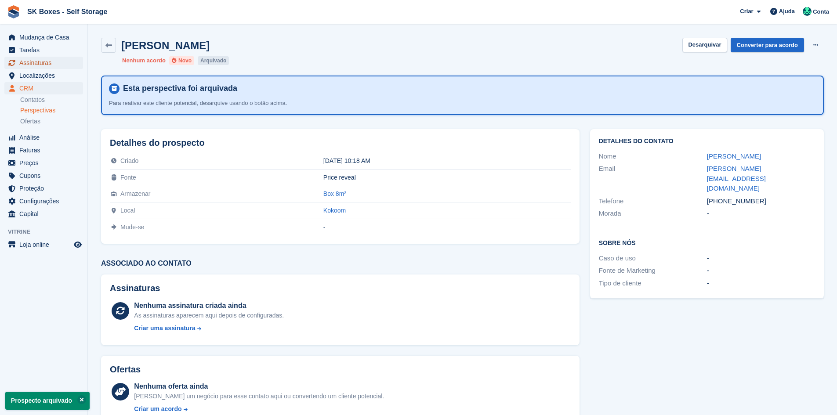
click at [44, 60] on span "Assinaturas" at bounding box center [45, 63] width 53 height 12
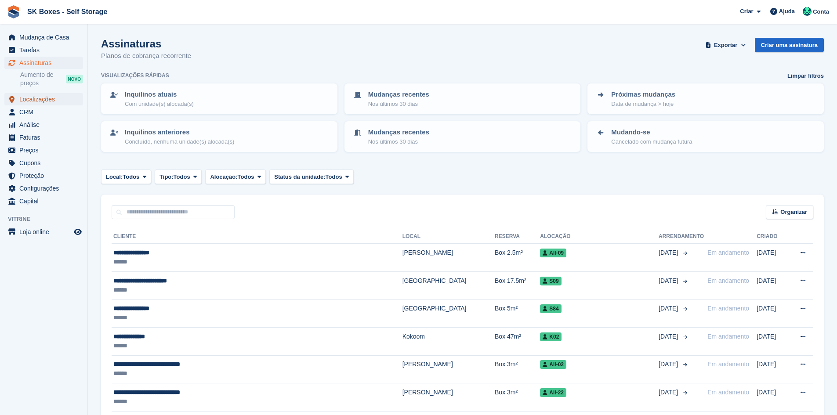
click at [40, 102] on span "Localizações" at bounding box center [45, 99] width 53 height 12
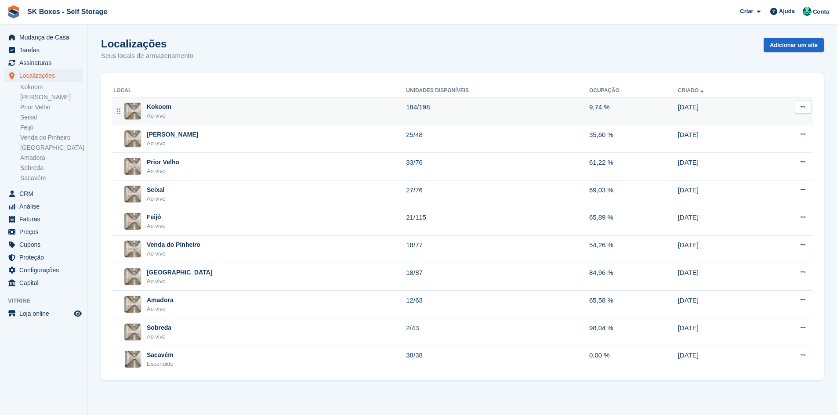
click at [169, 107] on div "Kokoom" at bounding box center [159, 106] width 25 height 9
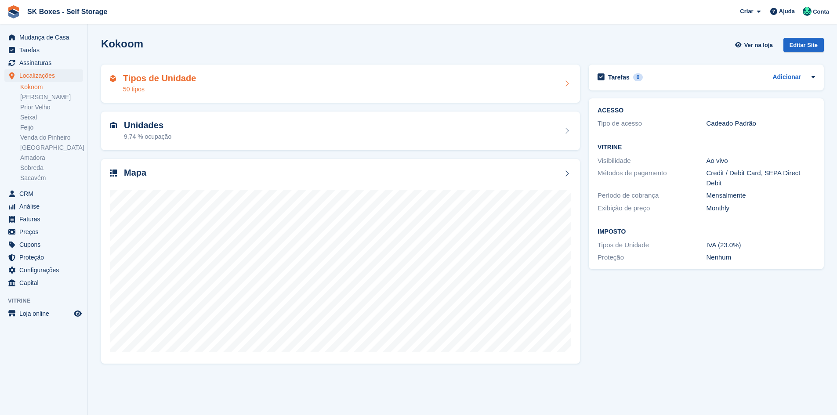
click at [226, 97] on div "Tipos de Unidade 50 tipos" at bounding box center [340, 84] width 479 height 39
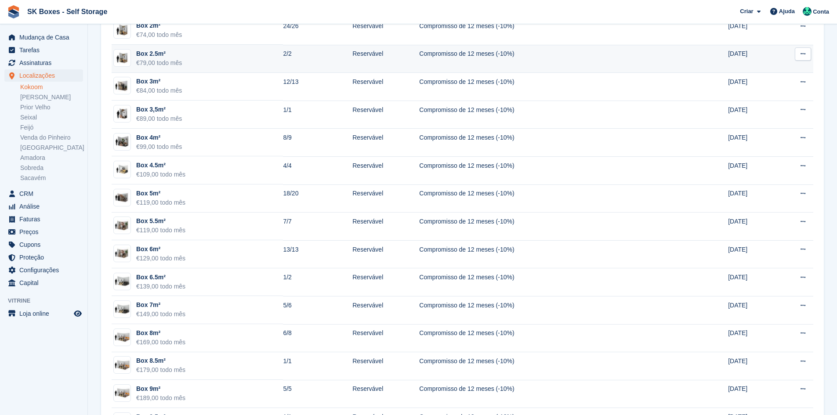
scroll to position [220, 0]
